Goal: Task Accomplishment & Management: Complete application form

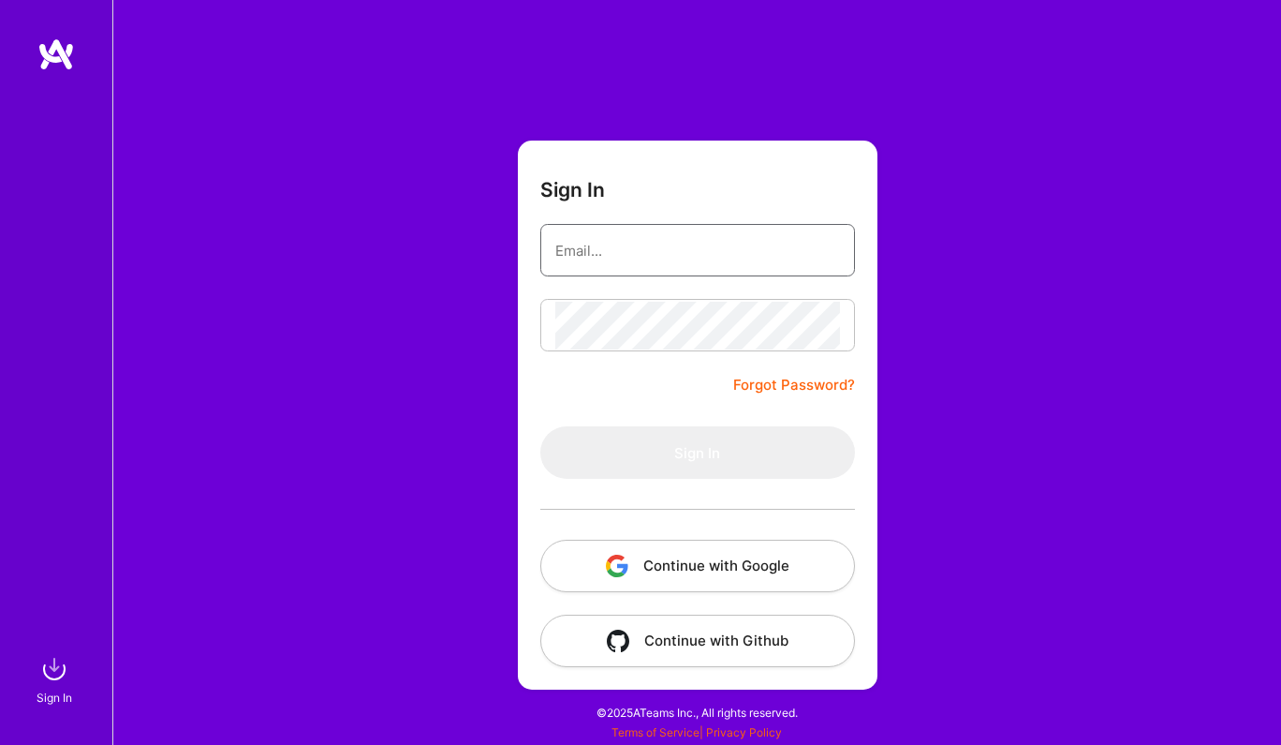
type input "[EMAIL_ADDRESS][DOMAIN_NAME]"
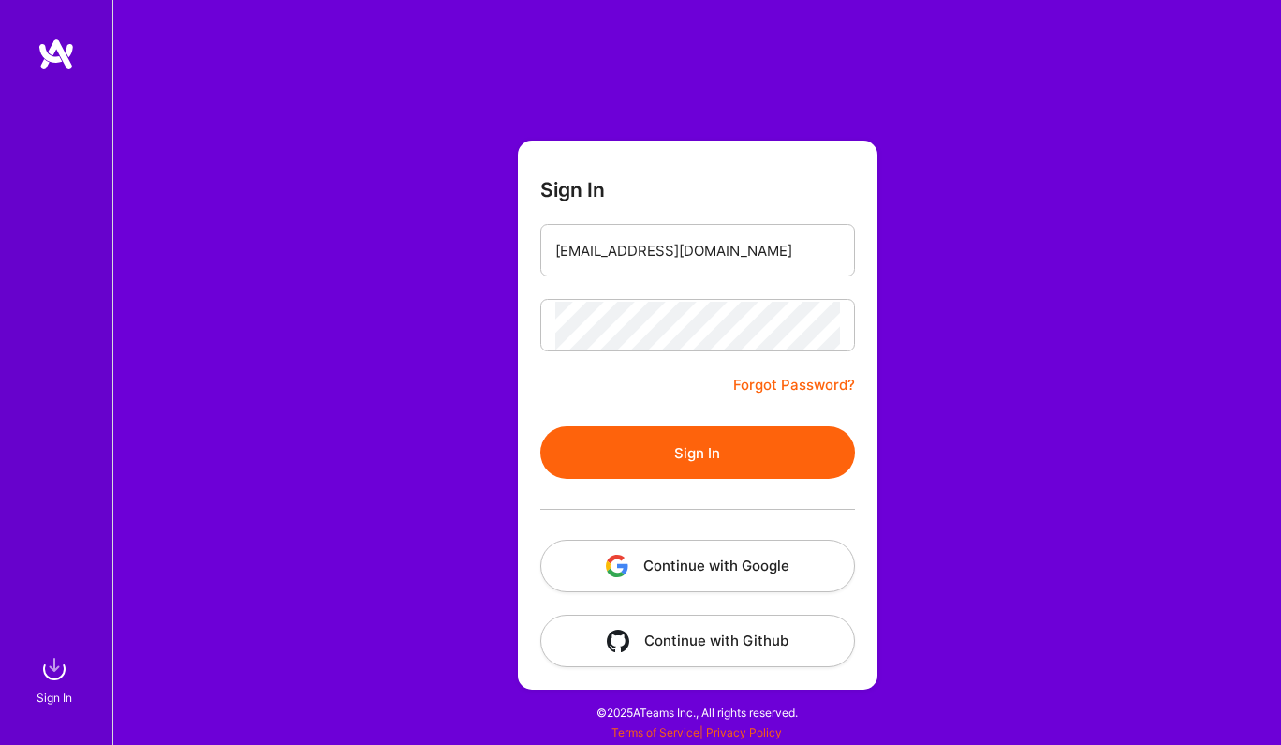
click at [739, 464] on button "Sign In" at bounding box center [698, 452] width 315 height 52
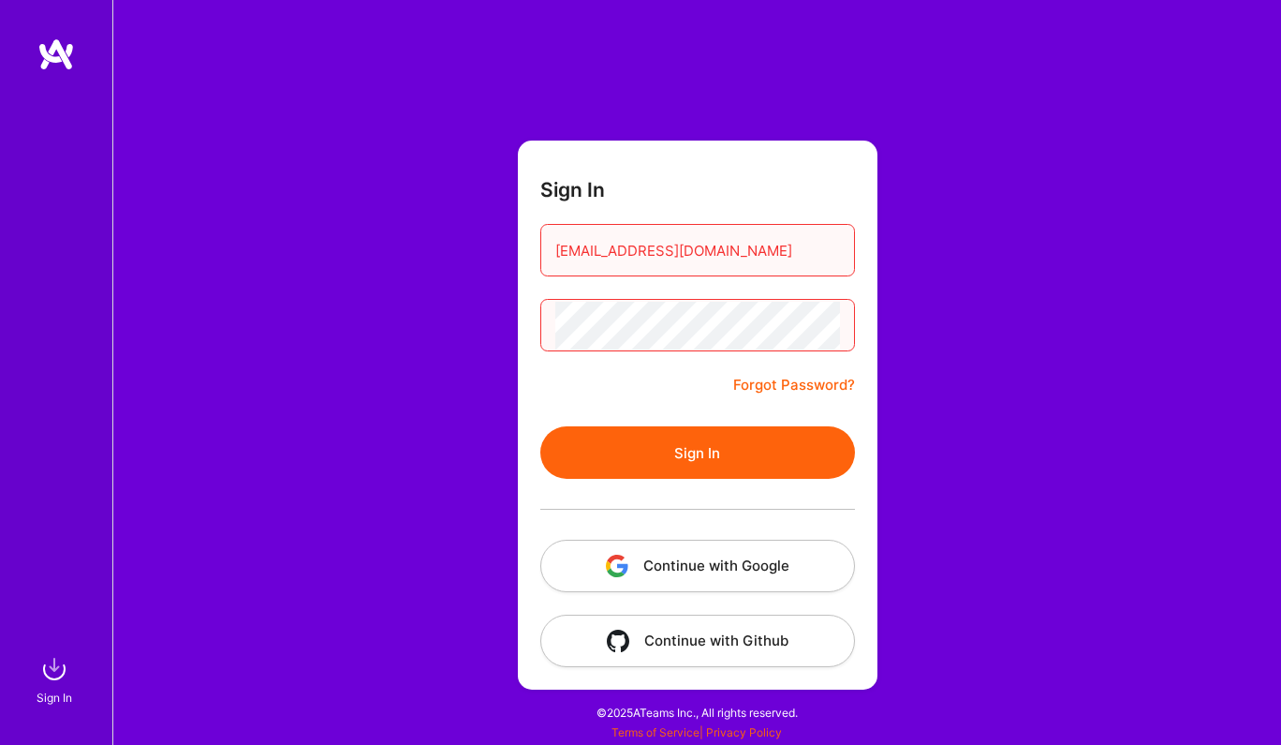
click at [730, 563] on button "Continue with Google" at bounding box center [698, 566] width 315 height 52
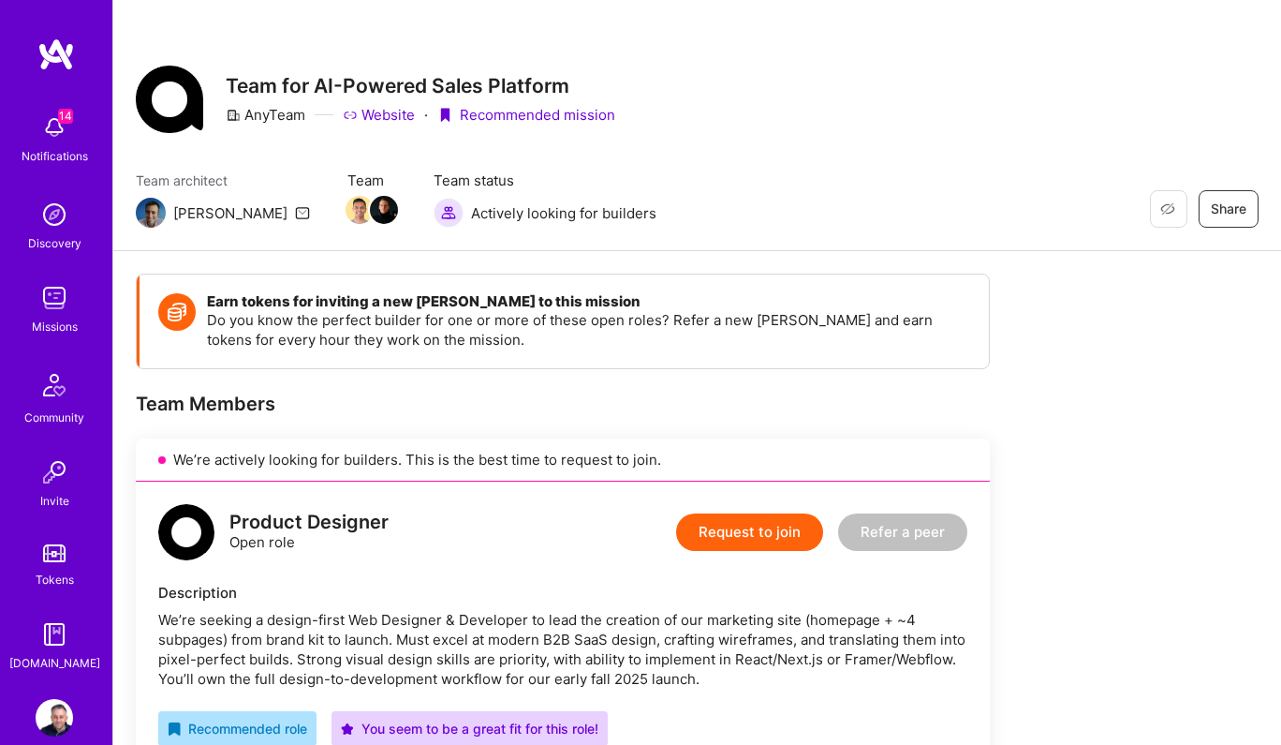
click at [722, 532] on button "Request to join" at bounding box center [749, 531] width 147 height 37
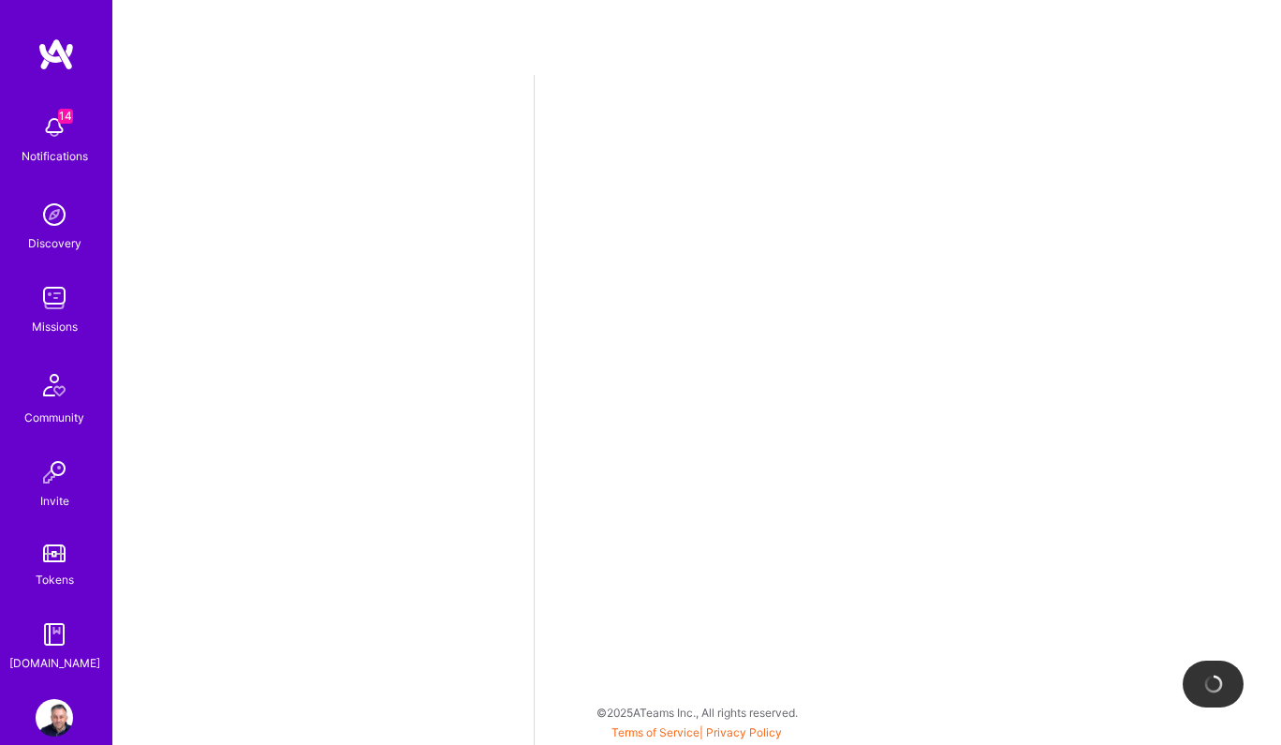
select select "US"
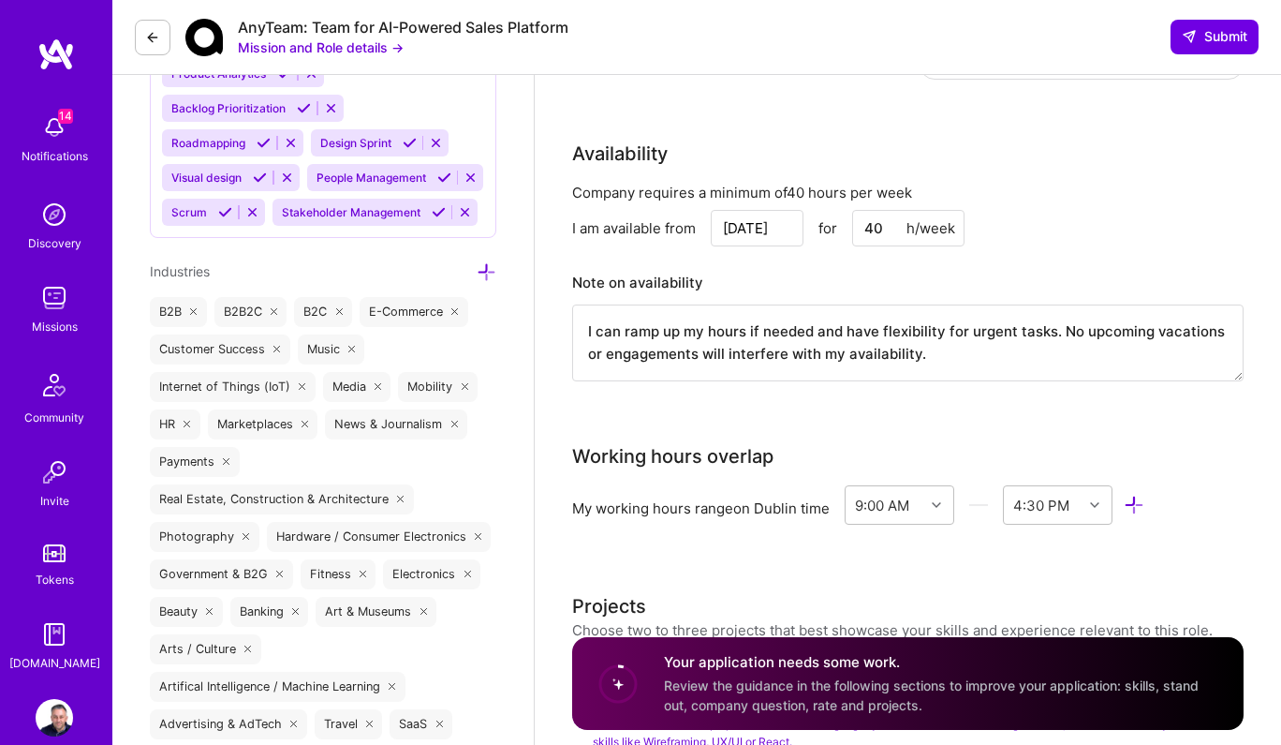
scroll to position [1777, 0]
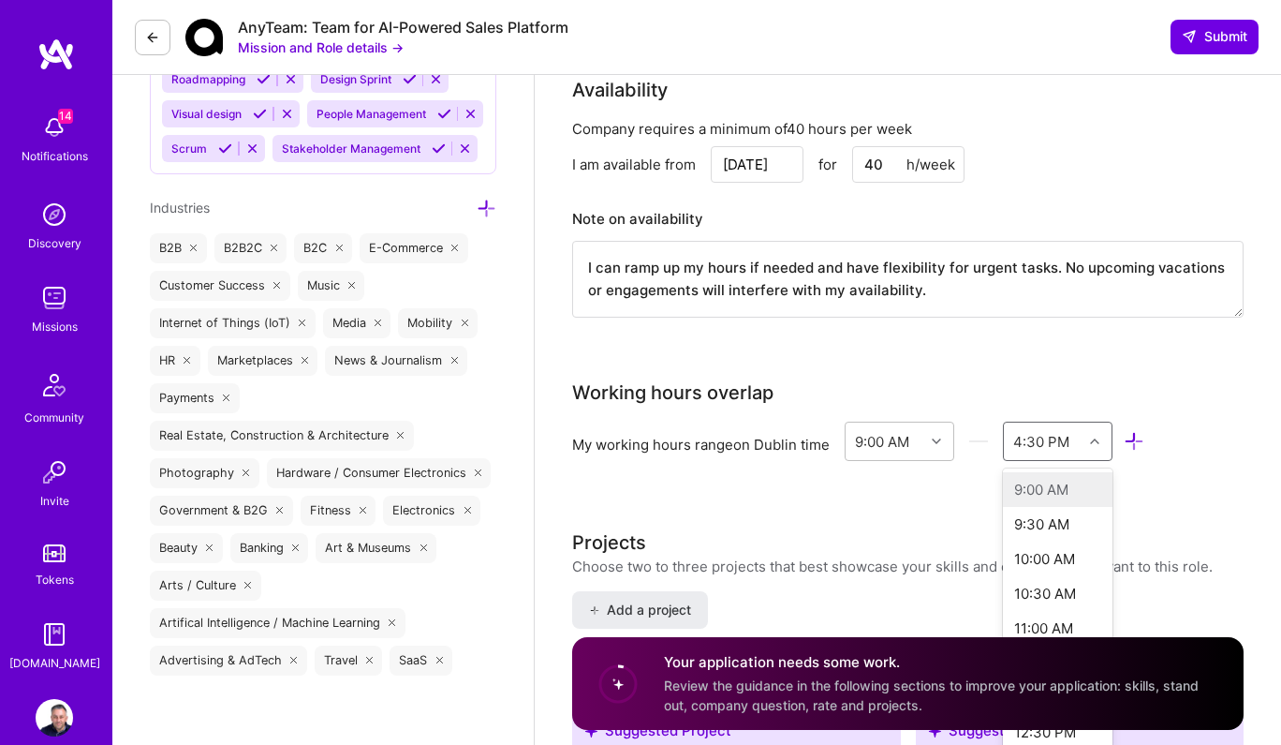
click at [1099, 461] on div "option 9:00 AM focused disabled, 1 of 48. 48 results available. Use Up and Down…" at bounding box center [1058, 441] width 110 height 39
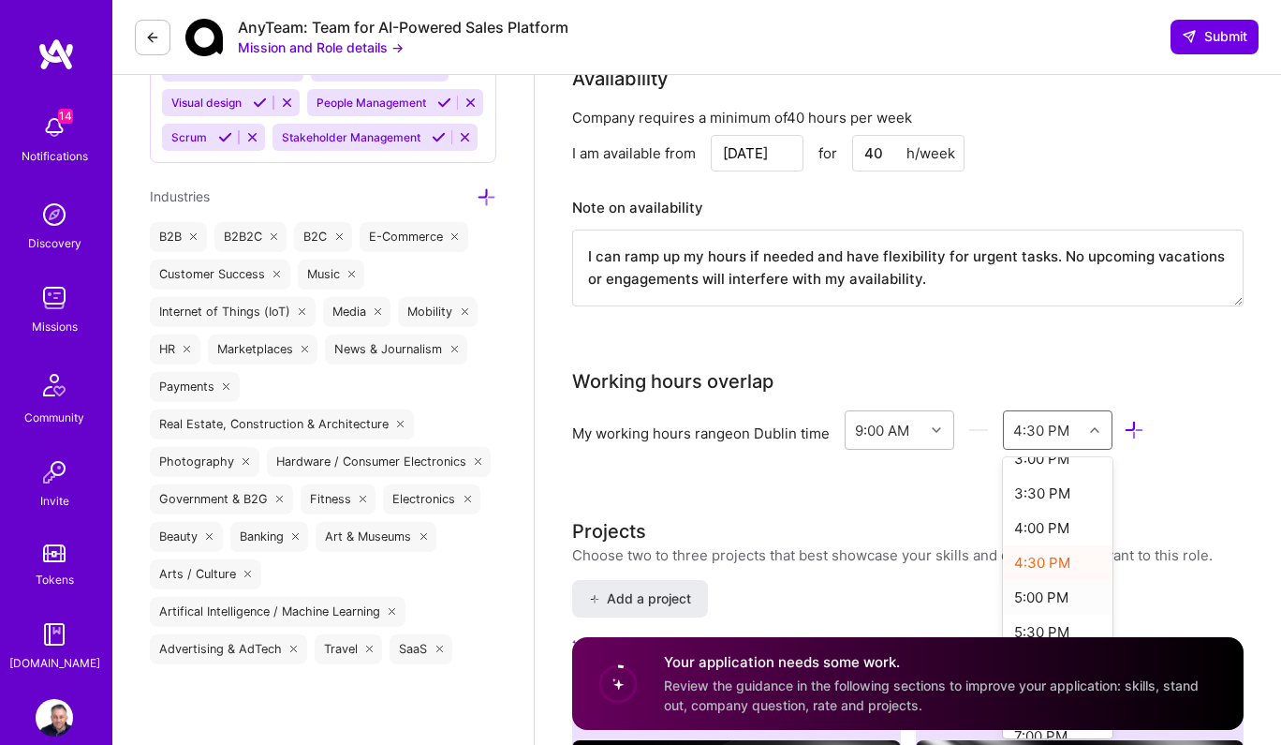
scroll to position [480, 0]
click at [1057, 617] on div "6:00 PM" at bounding box center [1058, 622] width 110 height 35
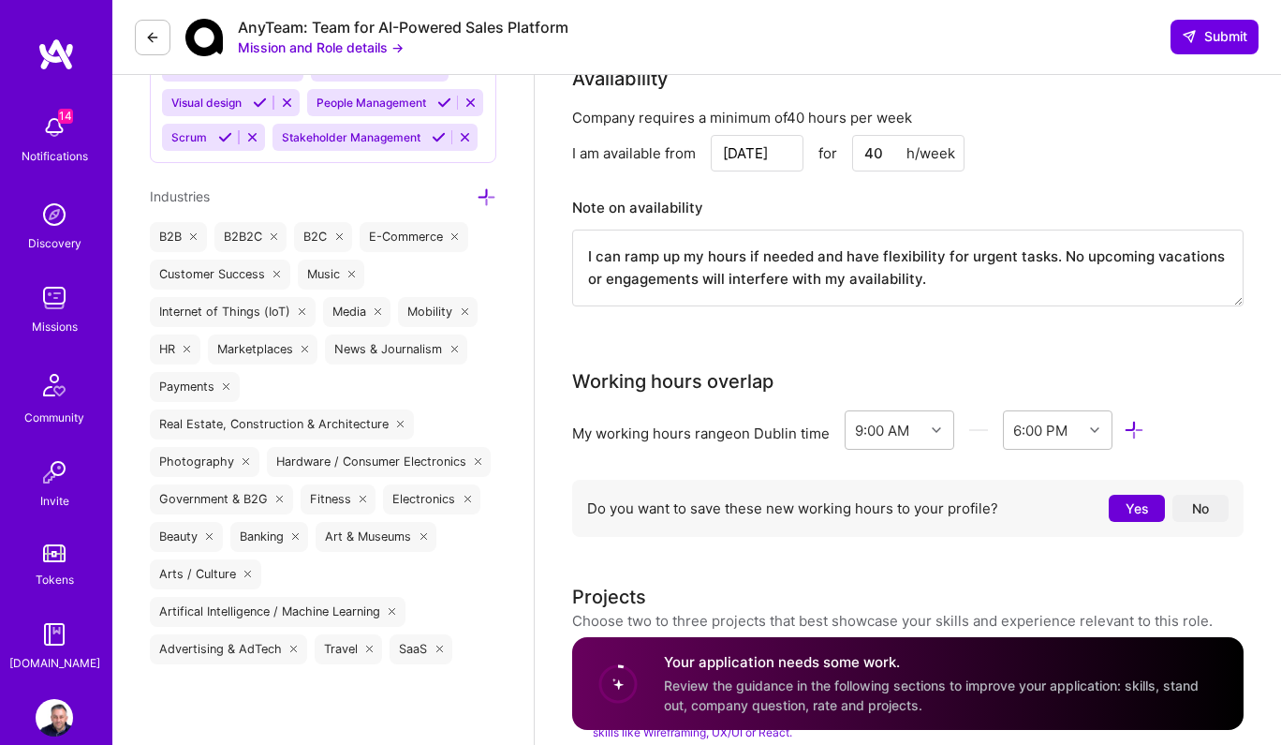
click at [1139, 516] on button "Yes" at bounding box center [1137, 508] width 56 height 27
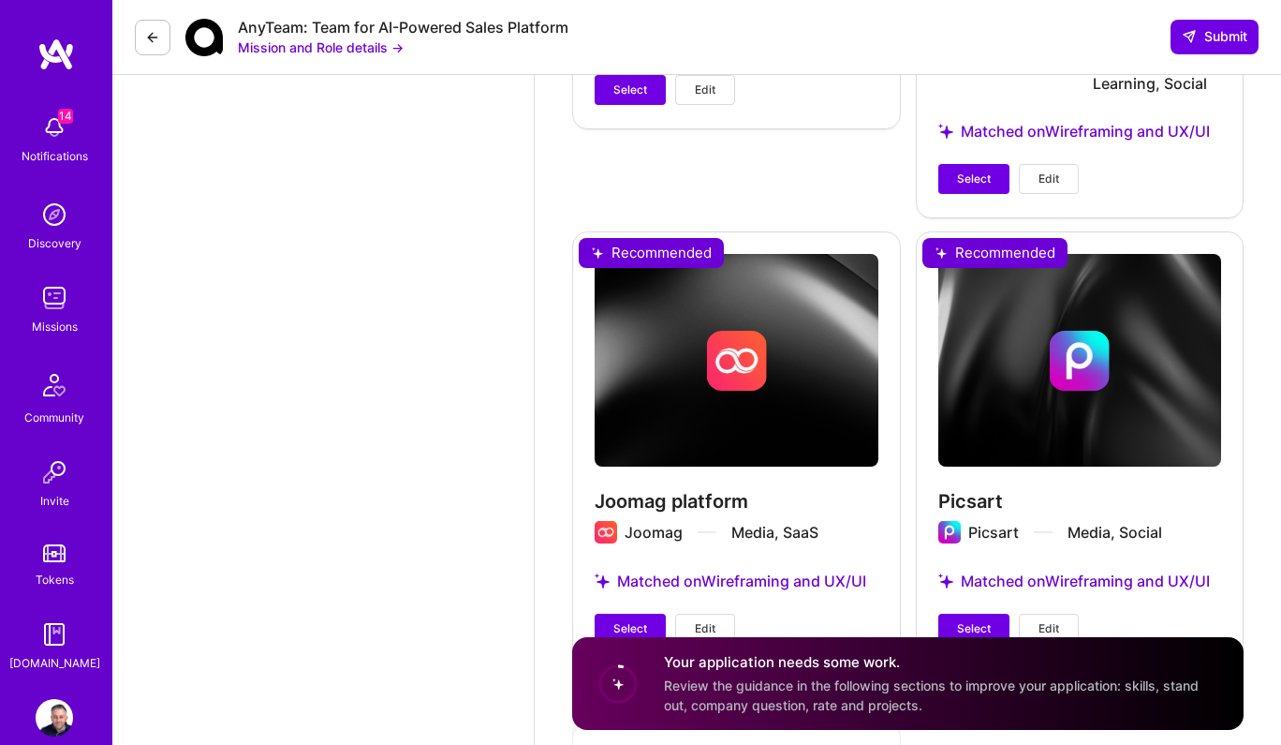
scroll to position [3706, 0]
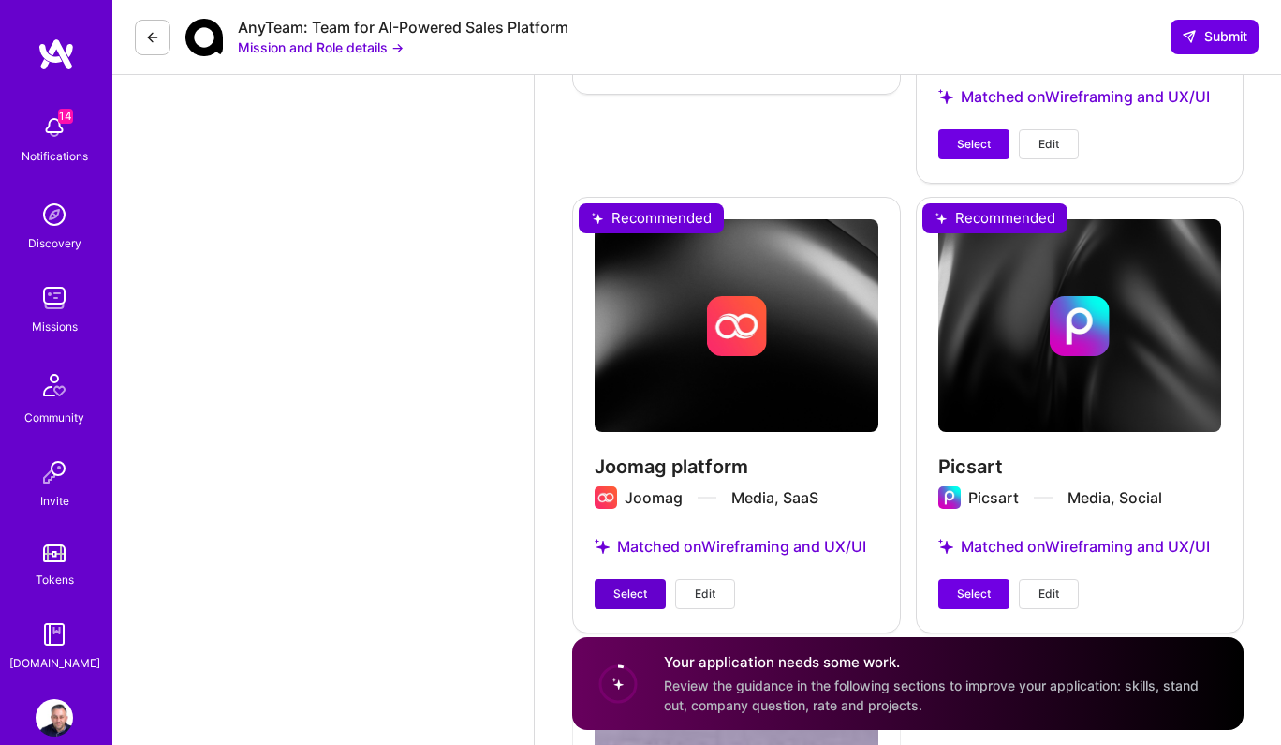
click at [648, 593] on button "Select" at bounding box center [630, 594] width 71 height 30
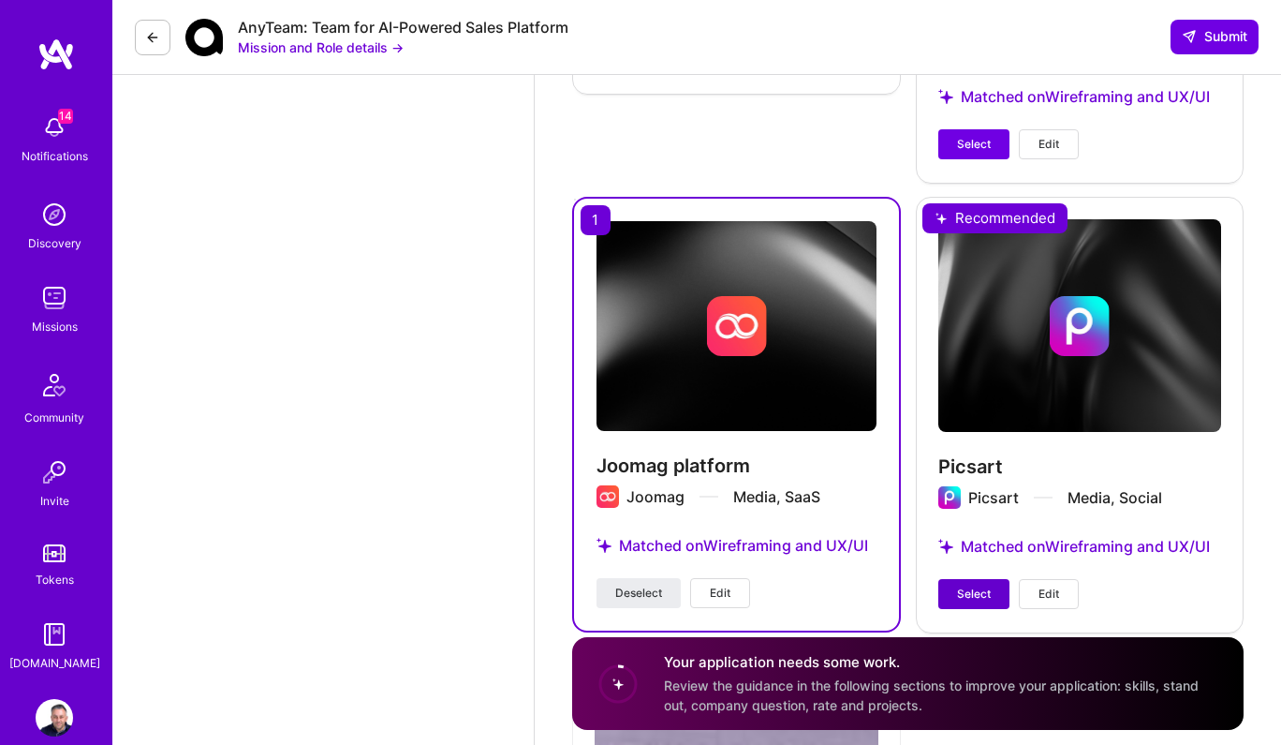
click at [988, 585] on span "Select" at bounding box center [974, 593] width 34 height 17
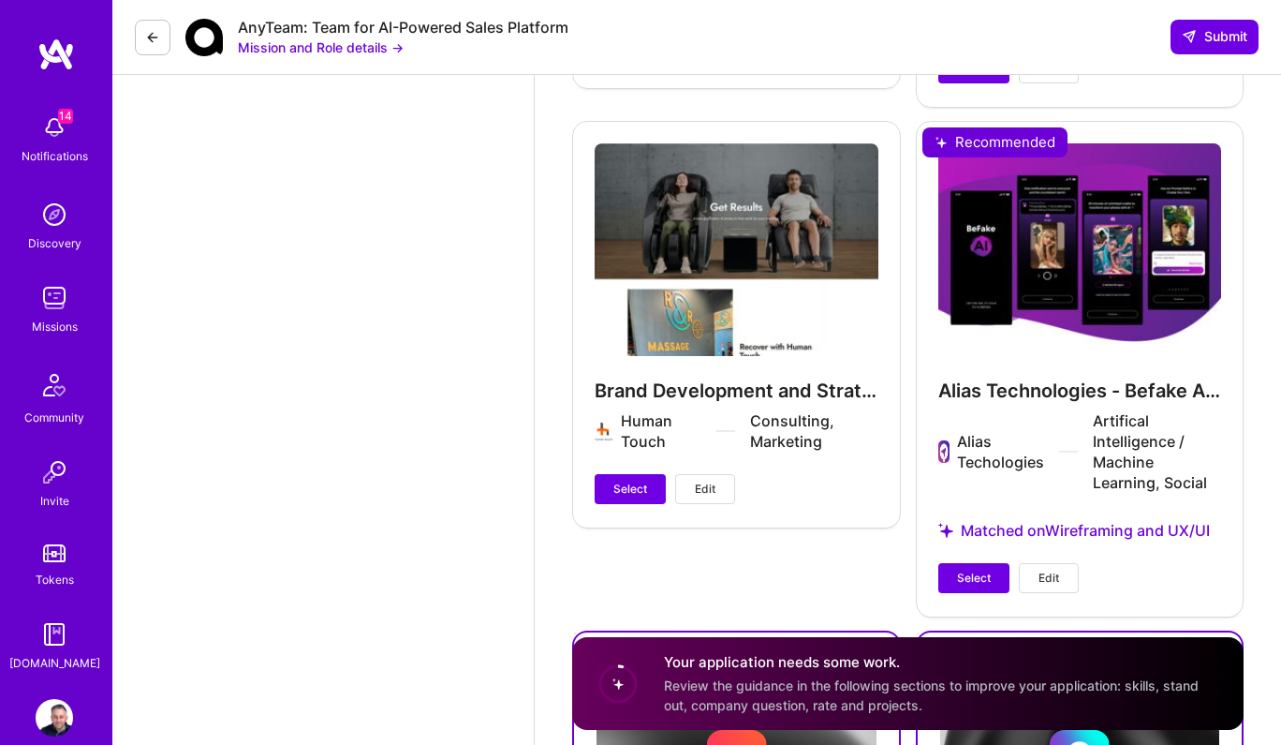
scroll to position [3309, 0]
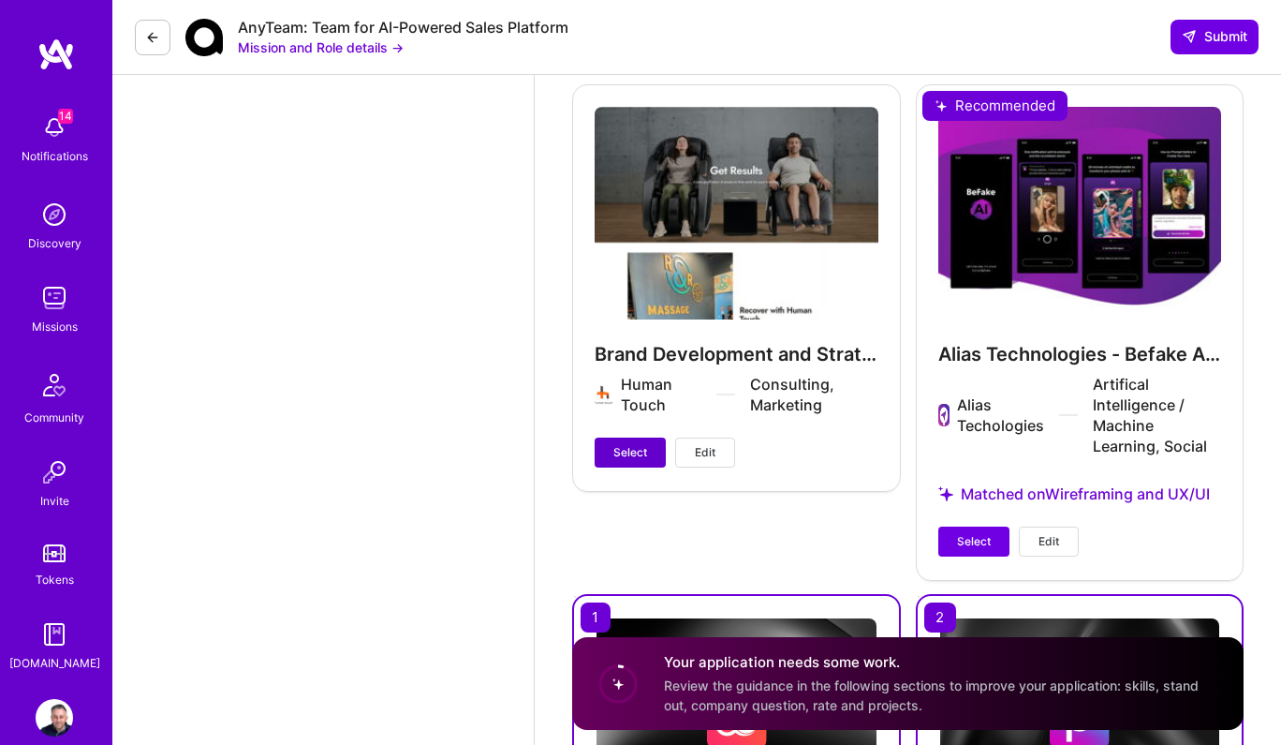
click at [649, 449] on button "Select" at bounding box center [630, 452] width 71 height 30
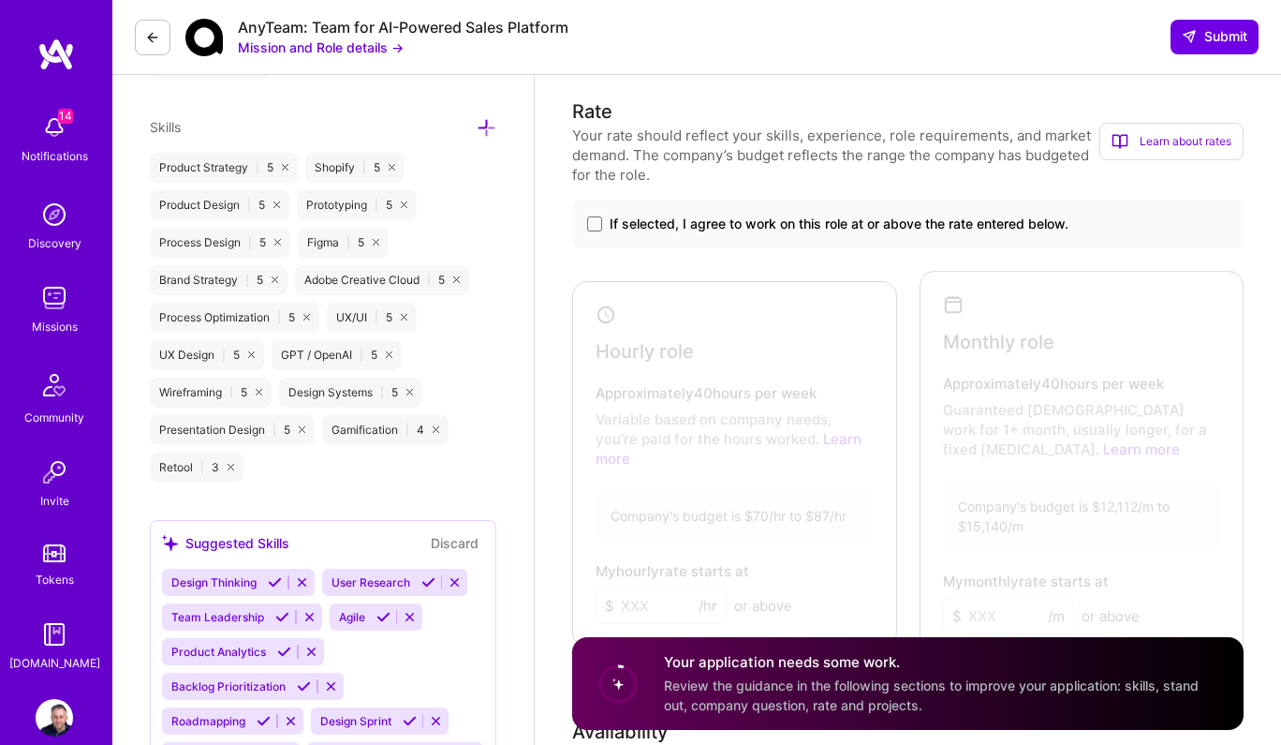
scroll to position [1135, 0]
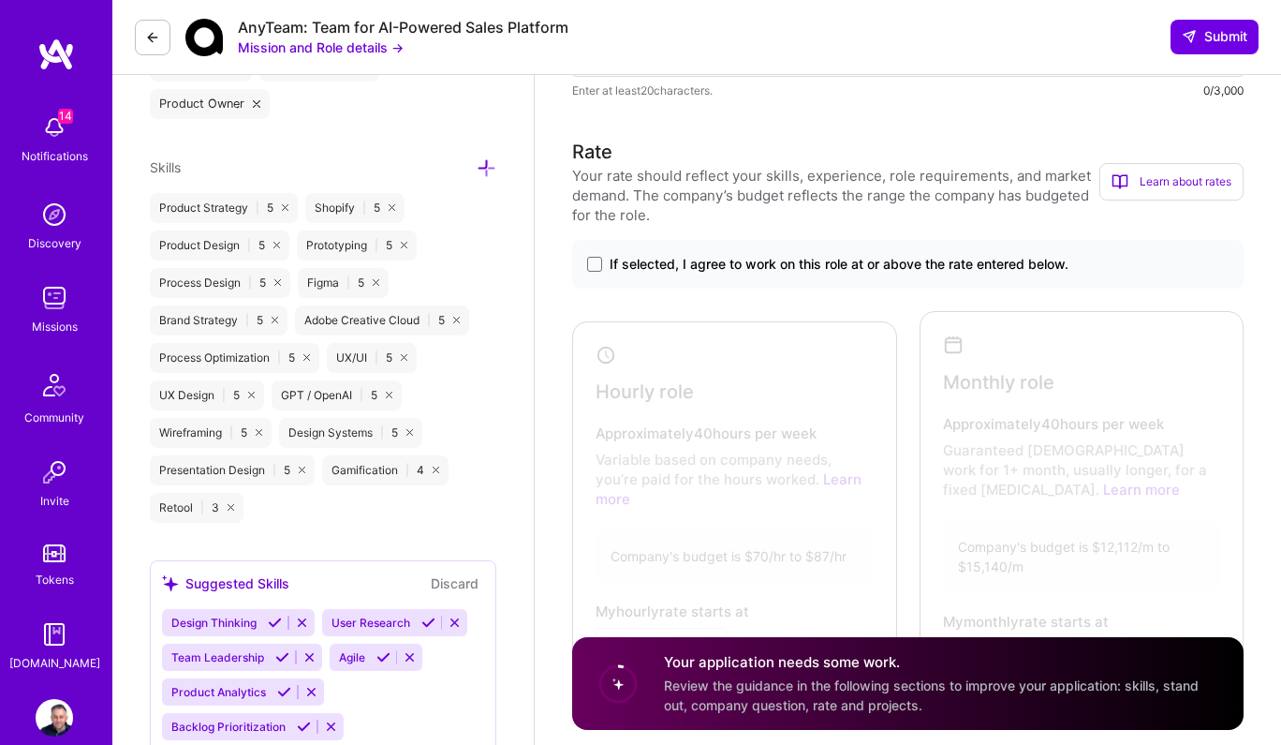
click at [699, 268] on span "If selected, I agree to work on this role at or above the rate entered below." at bounding box center [839, 264] width 459 height 19
click at [0, 0] on input "If selected, I agree to work on this role at or above the rate entered below." at bounding box center [0, 0] width 0 height 0
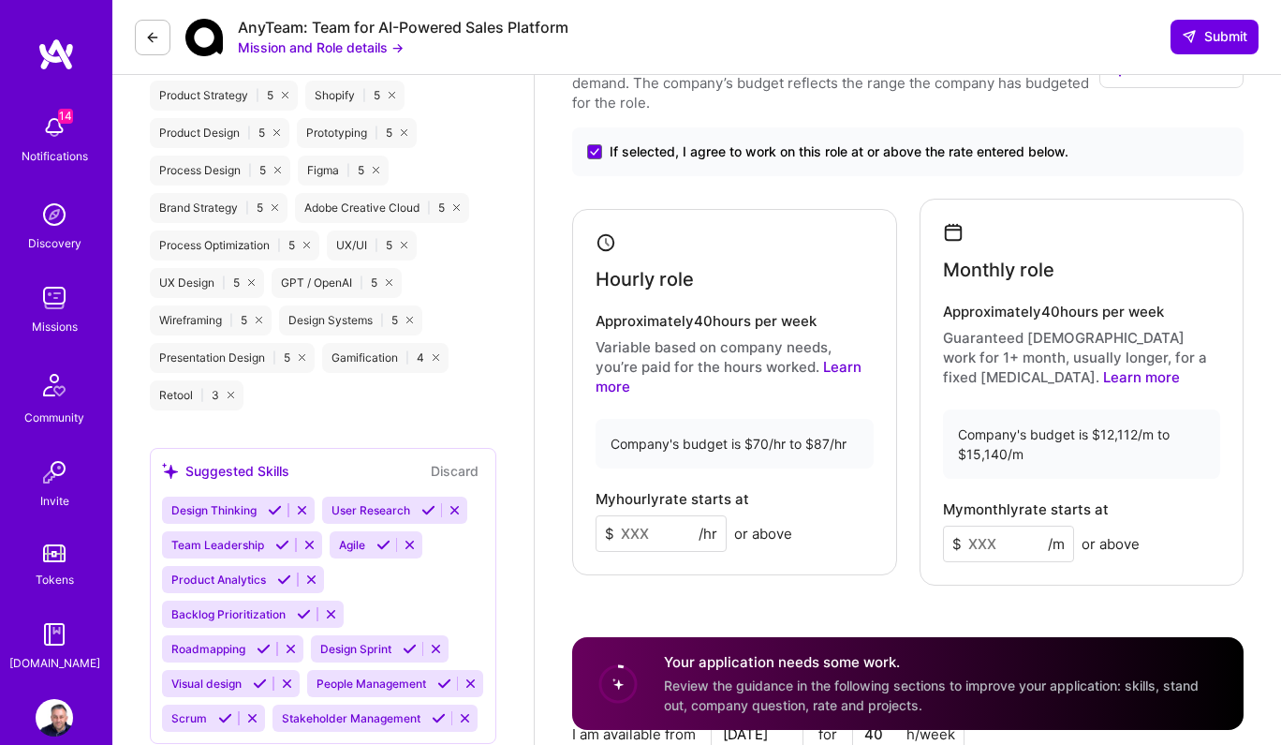
scroll to position [1294, 0]
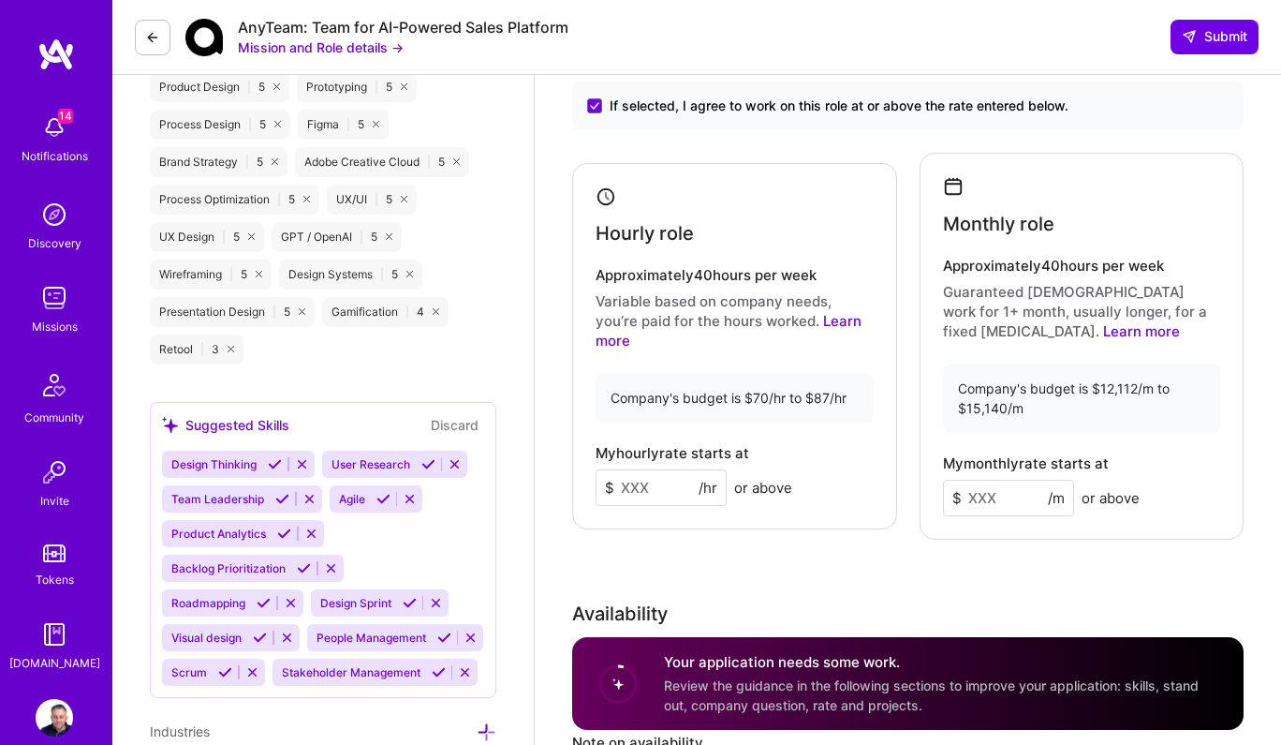
click at [1093, 258] on h4 "Approximately 40 hours per week" at bounding box center [1082, 266] width 278 height 17
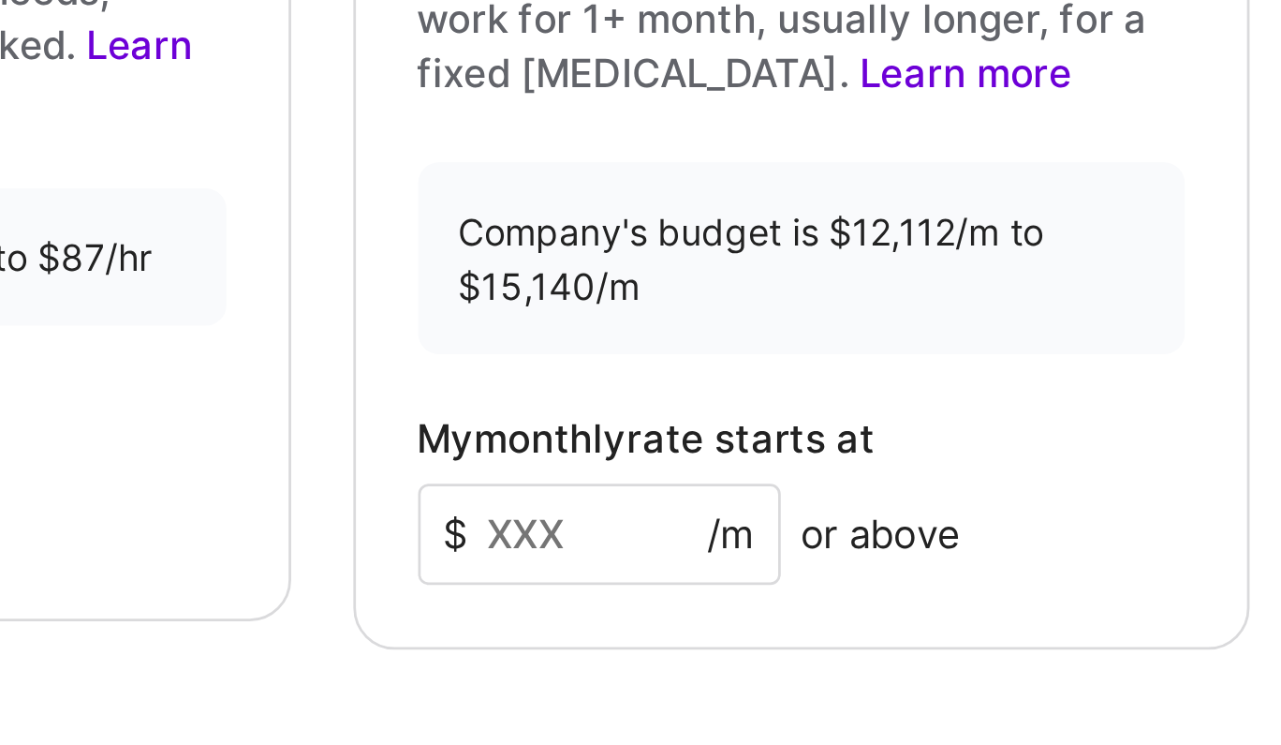
click at [1009, 502] on input at bounding box center [1008, 498] width 131 height 37
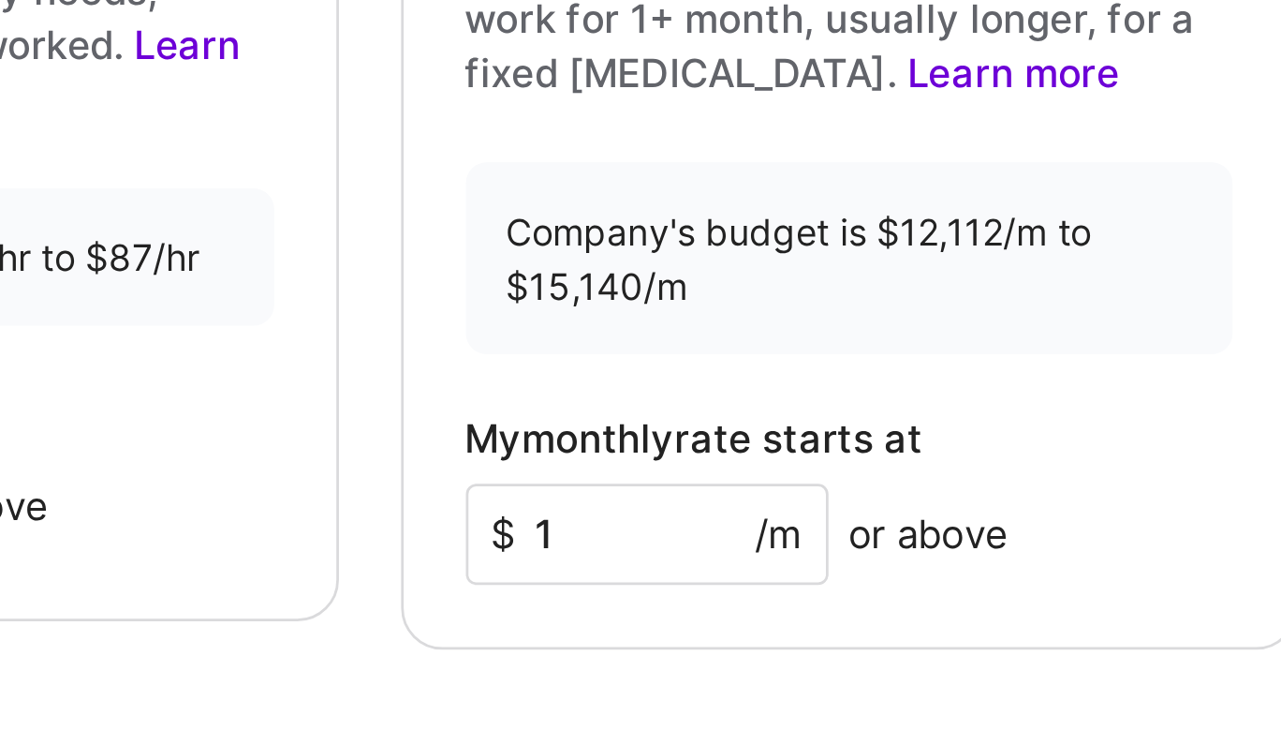
type input "15"
type input "15000"
click at [1113, 511] on div "$ 15000 /m or above" at bounding box center [1041, 498] width 197 height 37
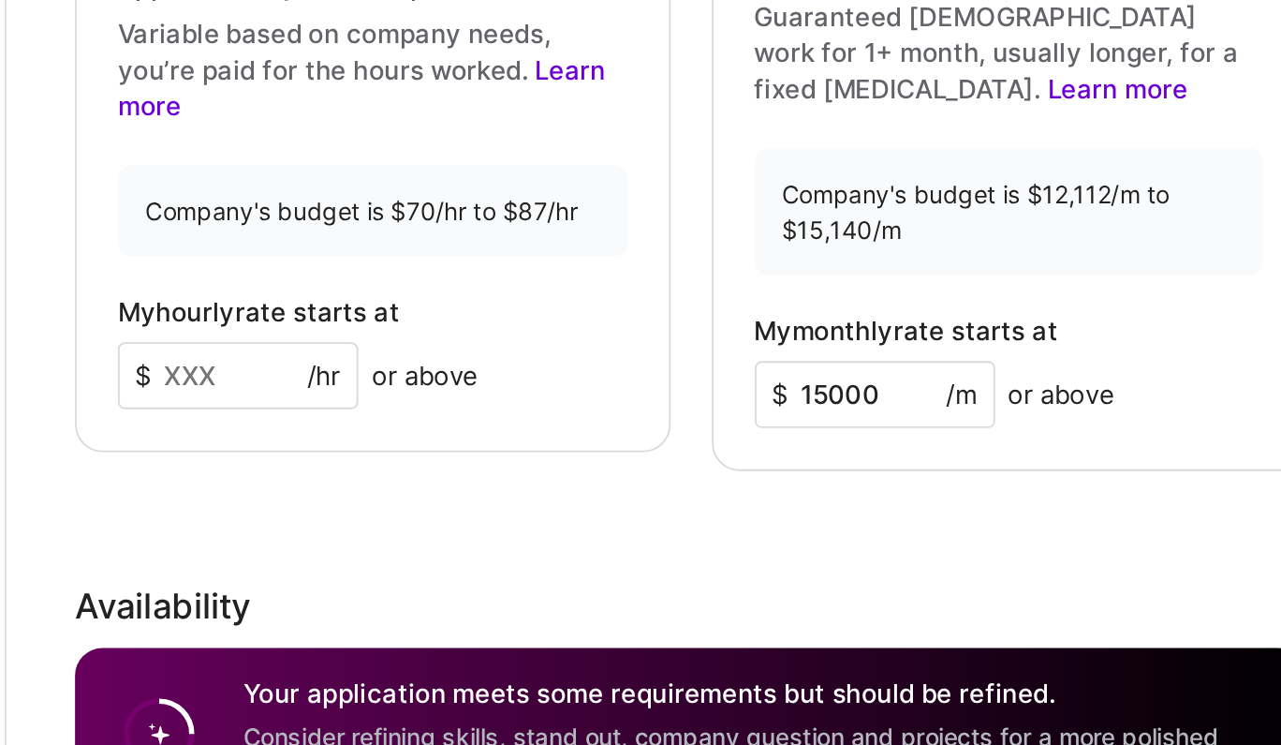
click at [1039, 581] on div "Rate Your rate should reflect your skills, experience, role requirements, and m…" at bounding box center [908, 421] width 672 height 885
click at [983, 498] on input "15000" at bounding box center [1008, 498] width 131 height 37
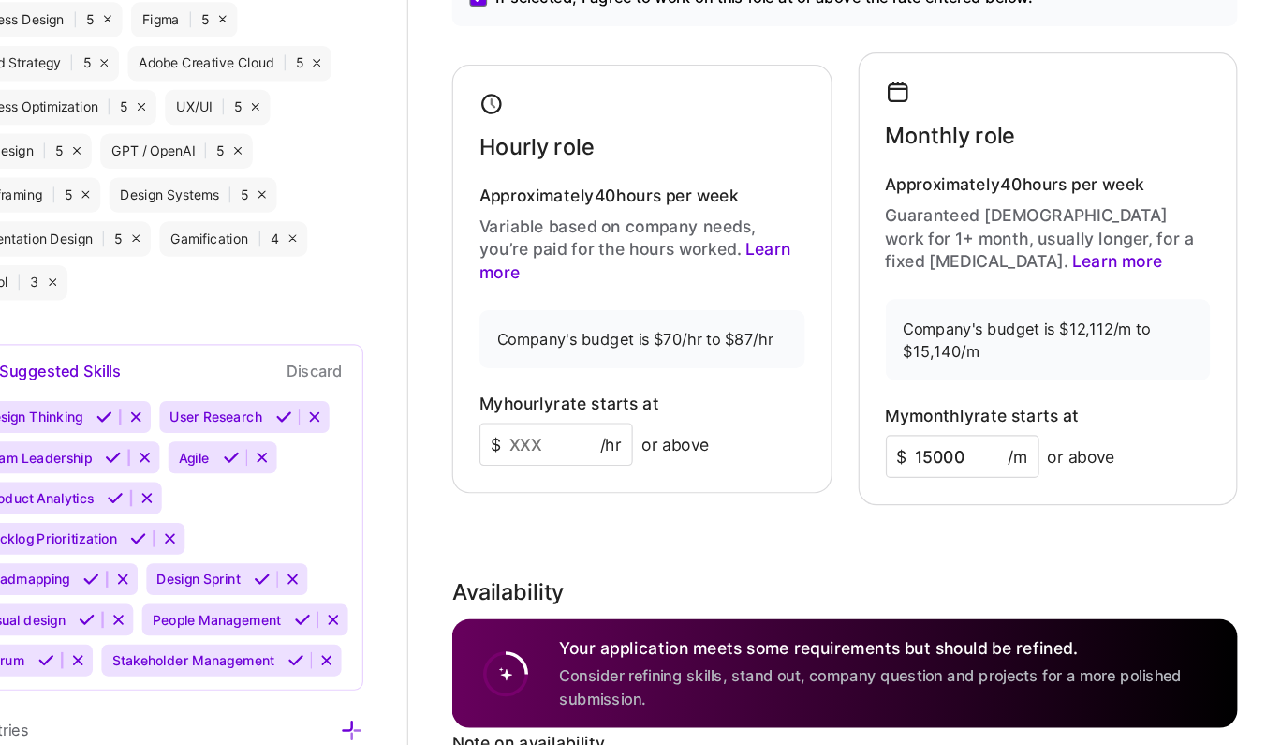
click at [856, 524] on div "Hourly role Approximately 40 hours per week Variable based on company needs, yo…" at bounding box center [908, 346] width 672 height 387
click at [654, 479] on input at bounding box center [661, 487] width 131 height 37
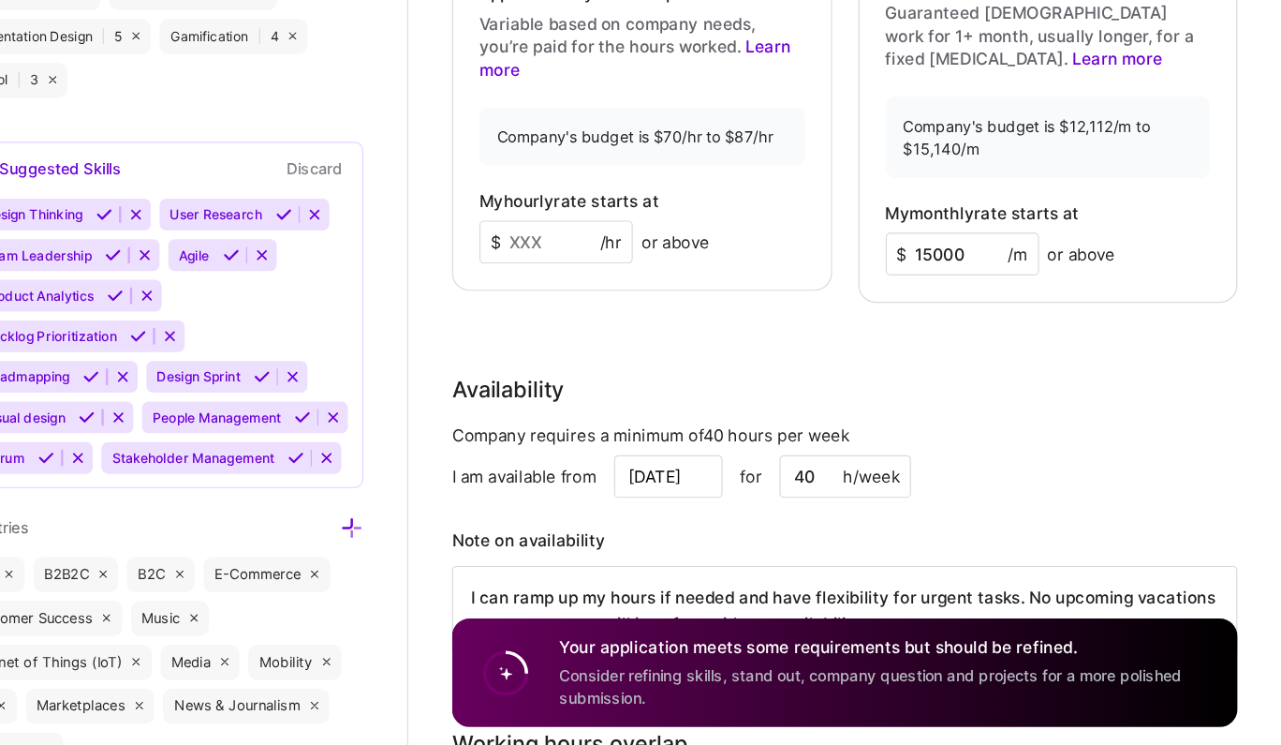
click at [978, 325] on input "15000" at bounding box center [1008, 324] width 131 height 37
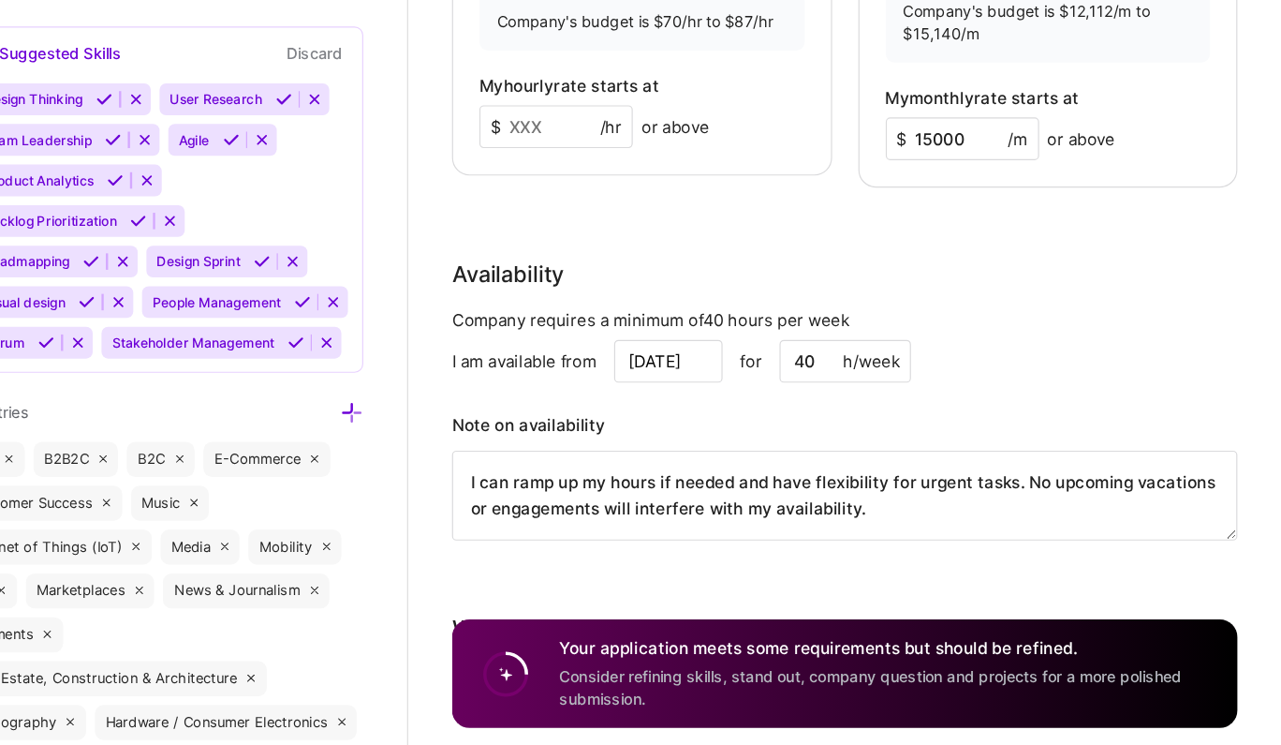
scroll to position [1642, 0]
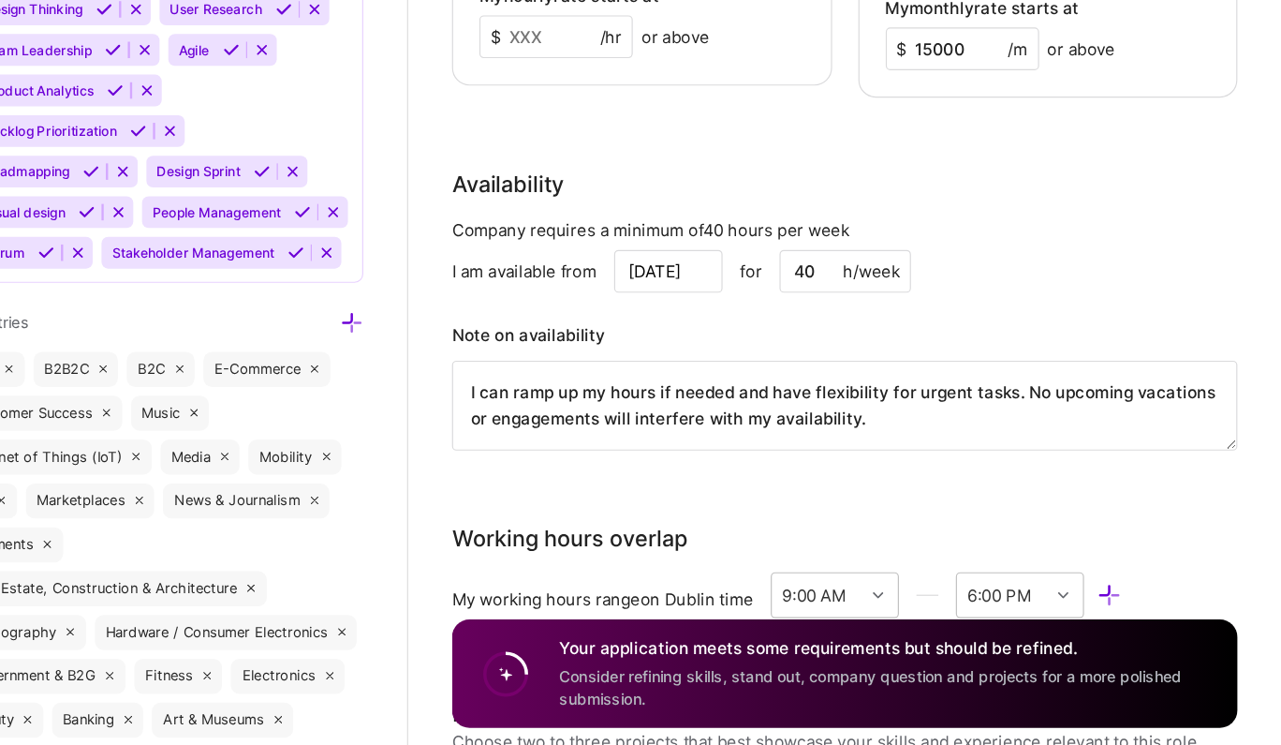
click at [773, 337] on input "[DATE]" at bounding box center [757, 339] width 93 height 37
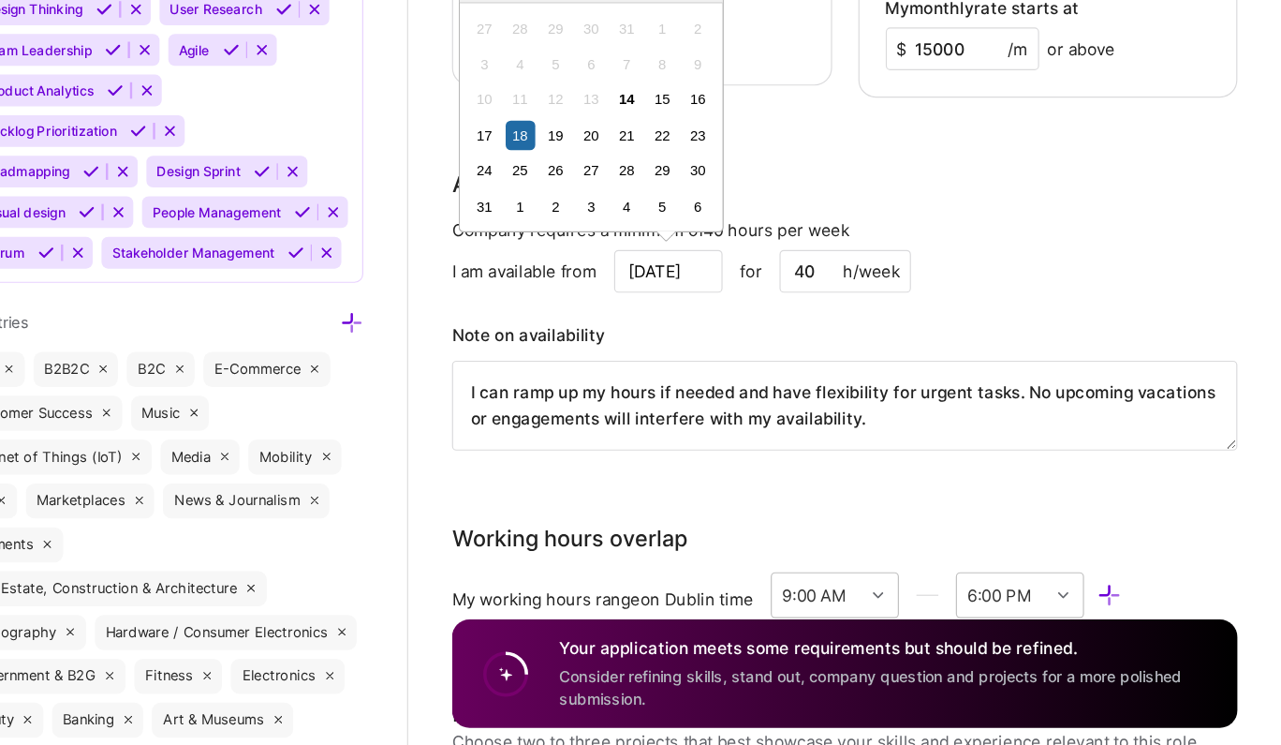
click at [771, 336] on input "[DATE]" at bounding box center [757, 339] width 93 height 37
click at [658, 220] on div "19" at bounding box center [660, 223] width 25 height 25
type input "[DATE]"
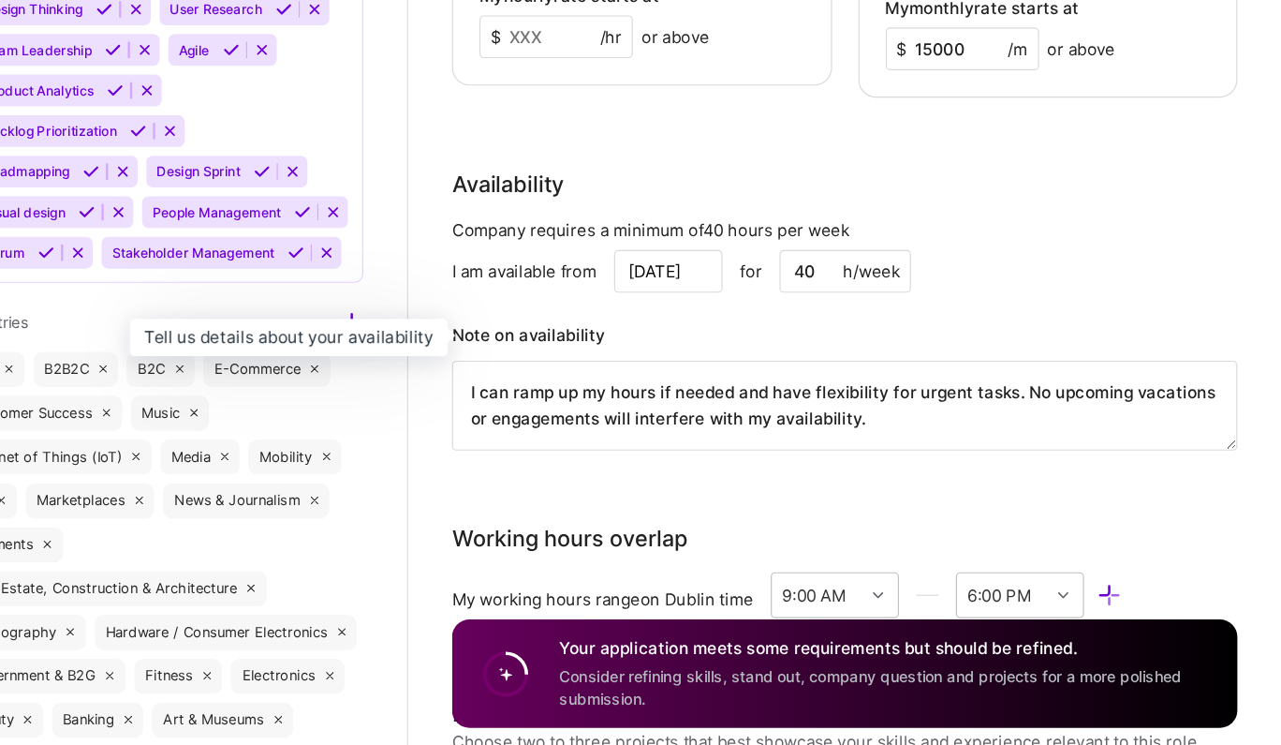
click at [805, 391] on h3 "Note on availability" at bounding box center [908, 394] width 672 height 28
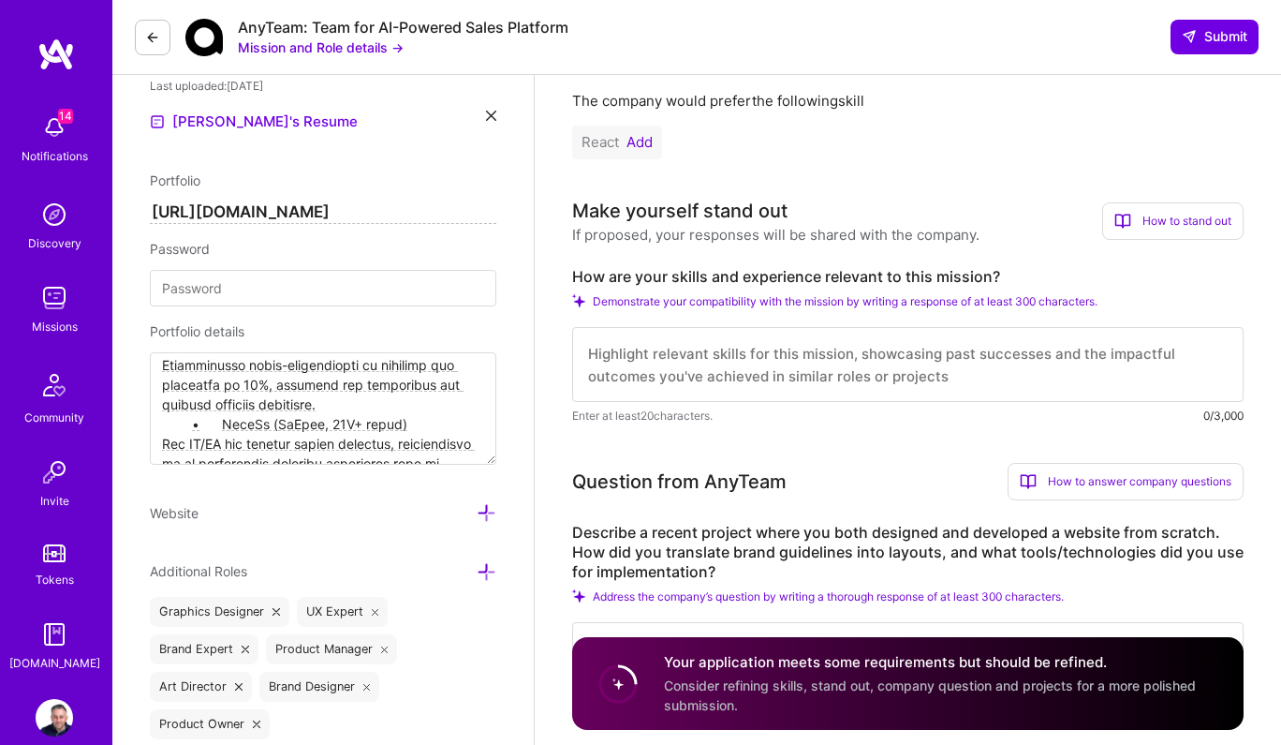
scroll to position [0, 0]
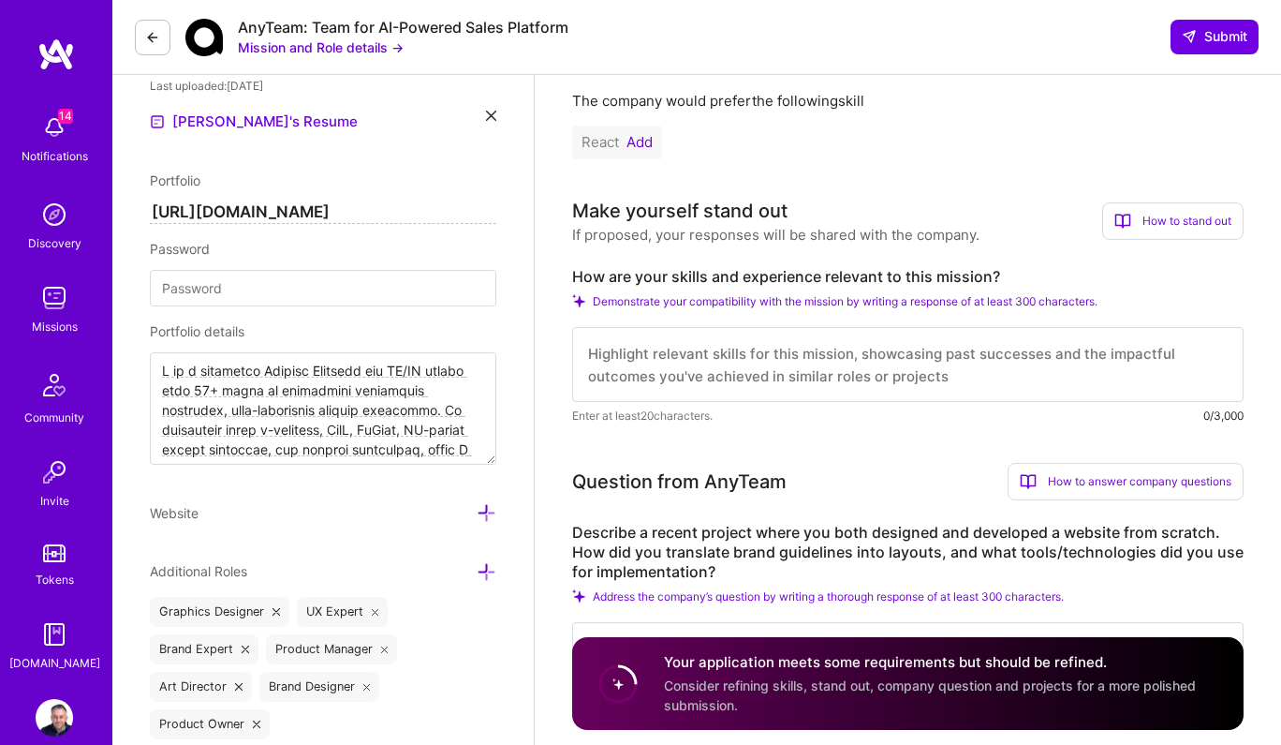
click at [371, 49] on button "Mission and Role details →" at bounding box center [321, 47] width 166 height 20
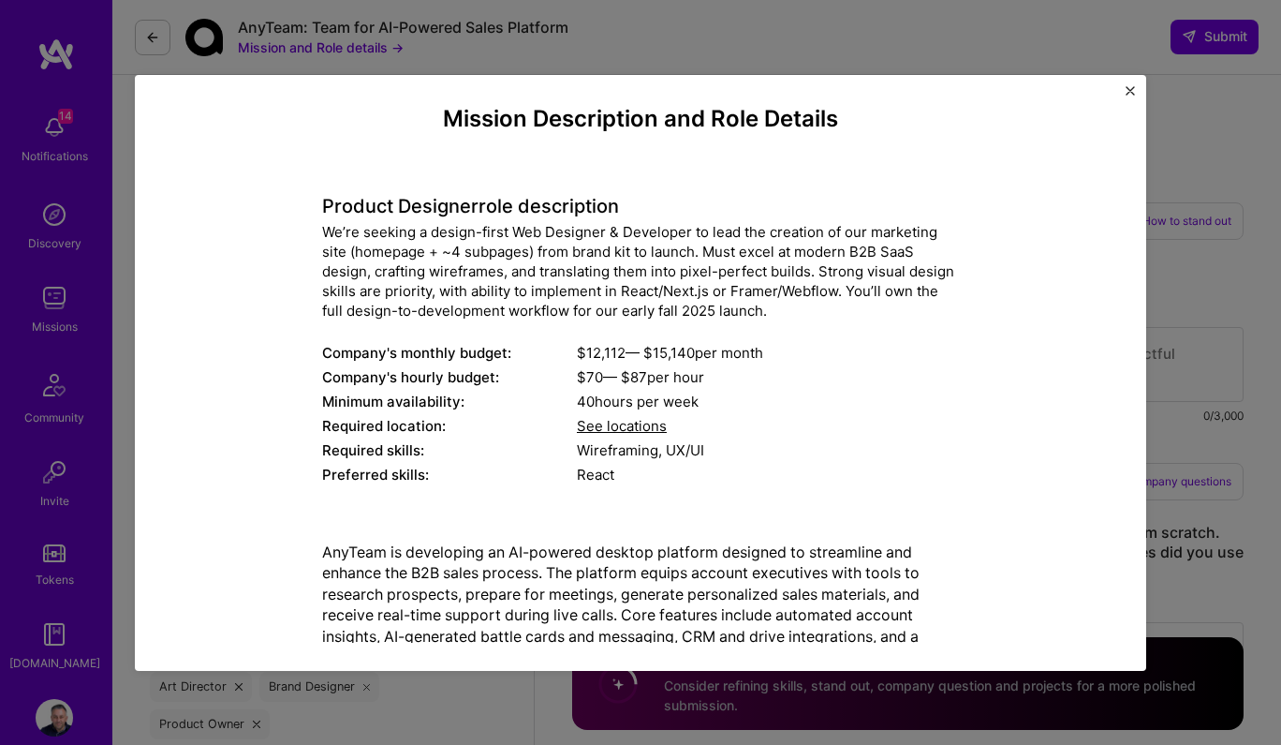
scroll to position [109, 0]
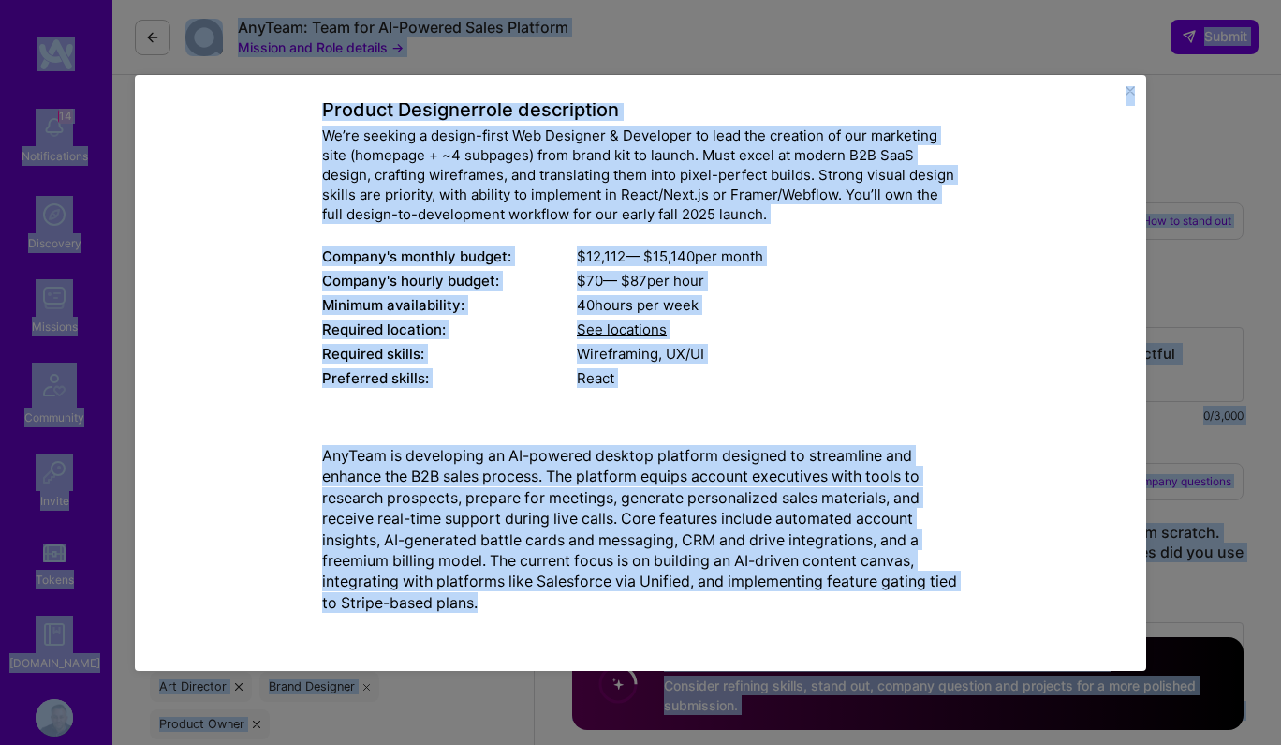
copy body "14 Notifications Discovery Missions Community Invite Tokens [DOMAIN_NAME] Profi…"
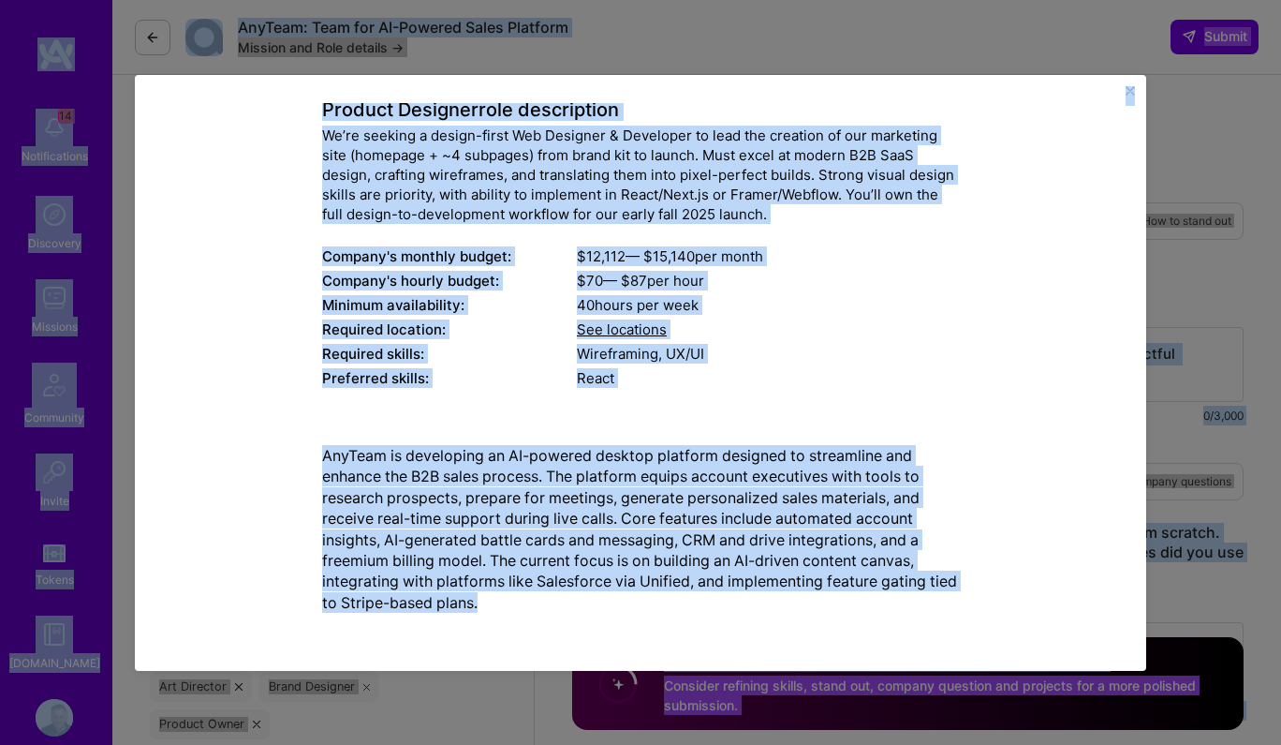
click at [782, 397] on div "Mission Description and Role Details Product Designer role description We’re se…" at bounding box center [640, 318] width 637 height 619
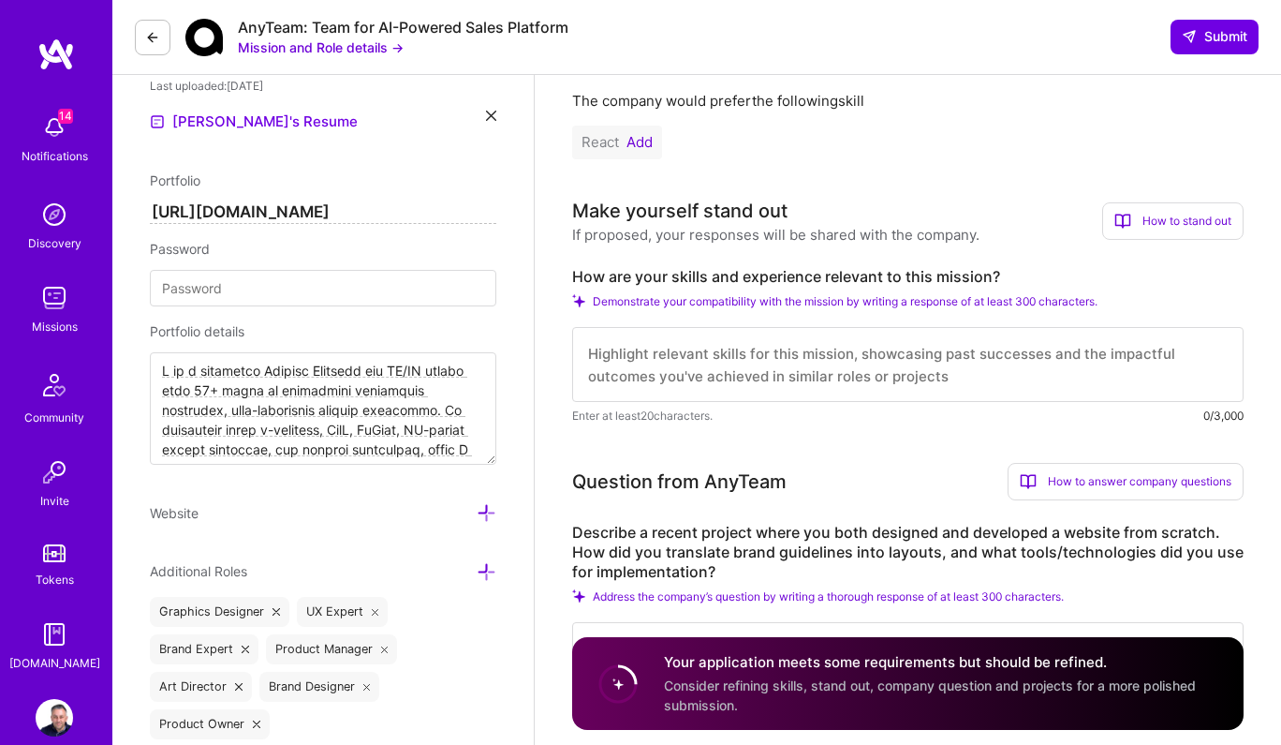
click at [793, 390] on textarea at bounding box center [908, 364] width 672 height 75
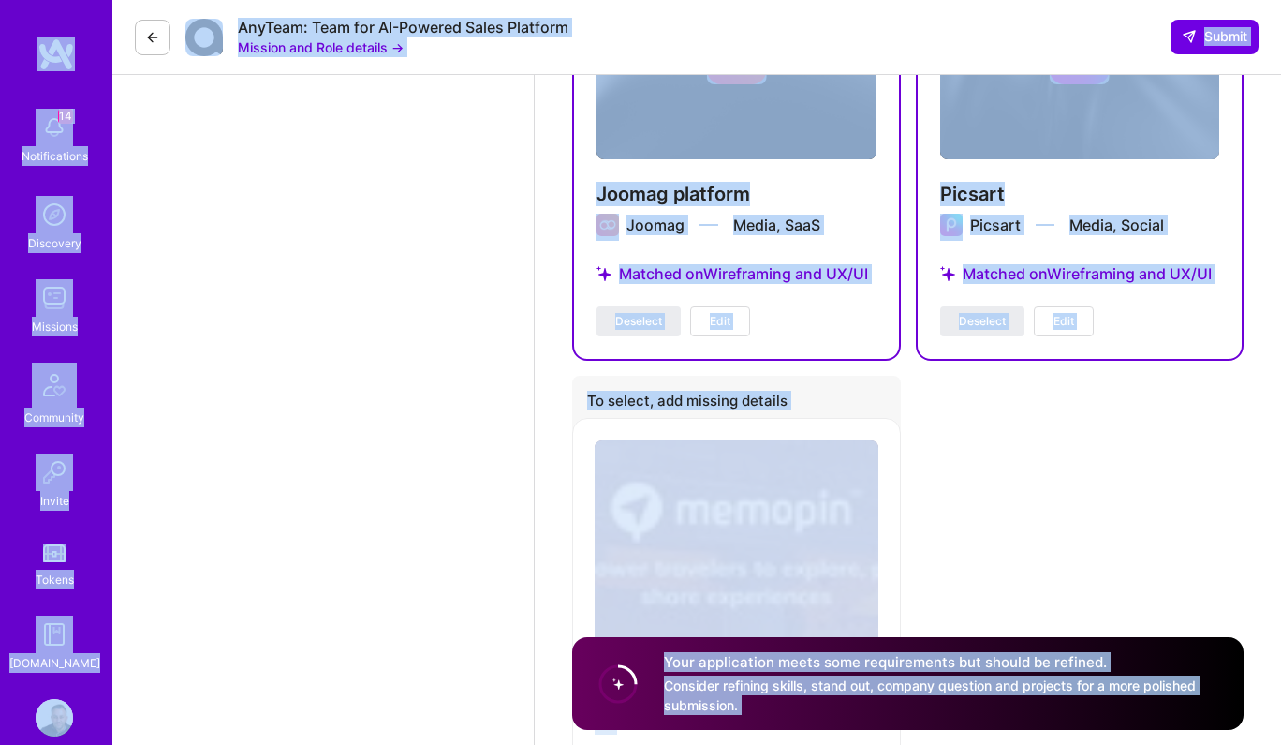
scroll to position [4186, 0]
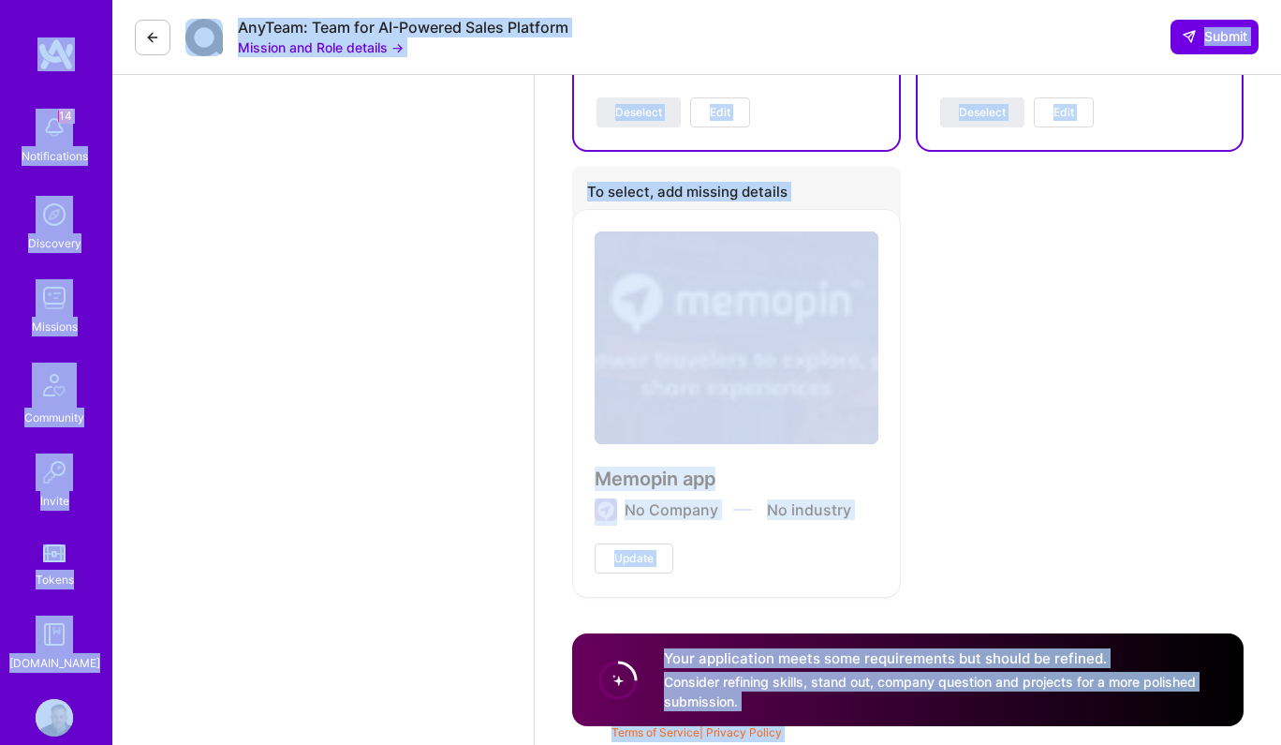
copy div "14 Notifications Discovery Missions Community Invite Tokens [DOMAIN_NAME] Profi…"
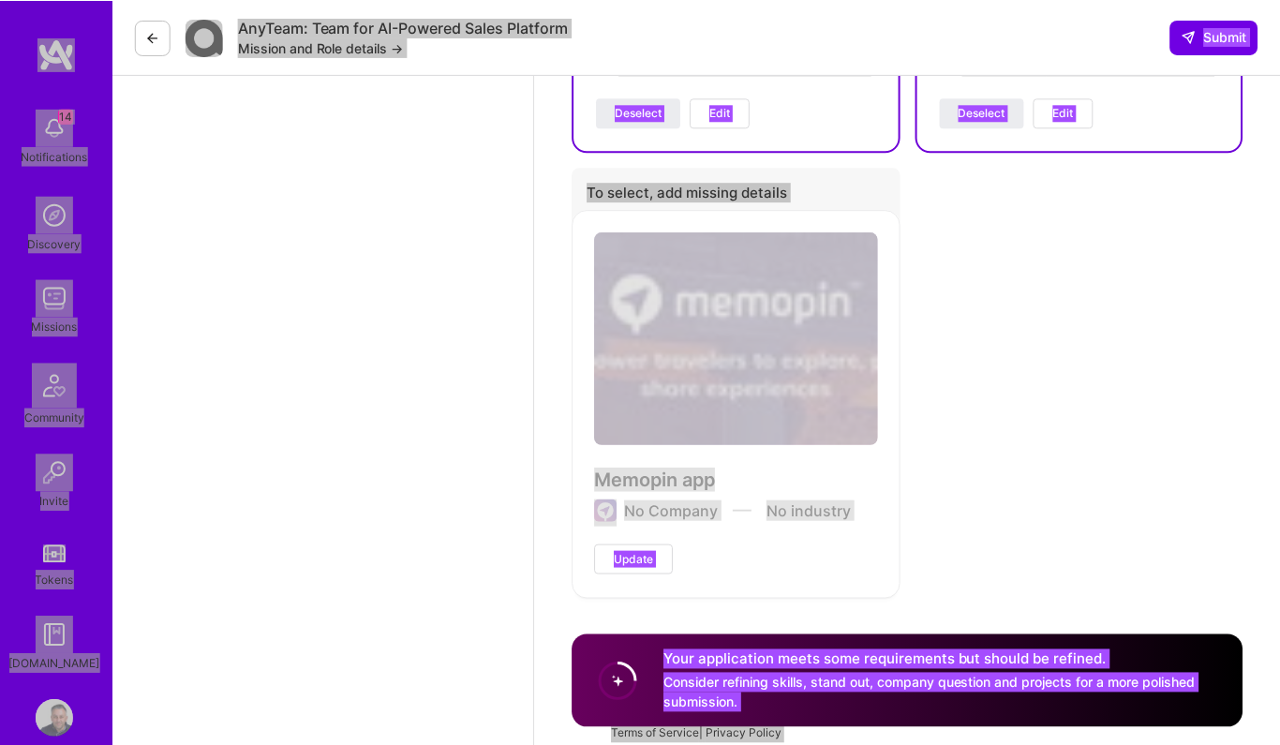
scroll to position [4183, 0]
